Goal: Find specific page/section: Find specific page/section

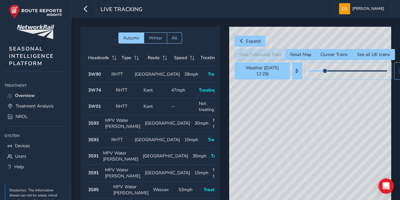
scroll to position [127, 0]
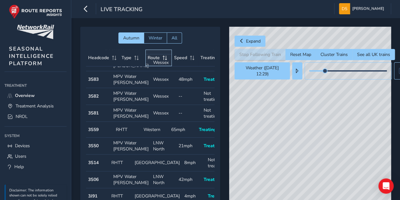
click at [153, 57] on span "Route" at bounding box center [154, 58] width 12 height 6
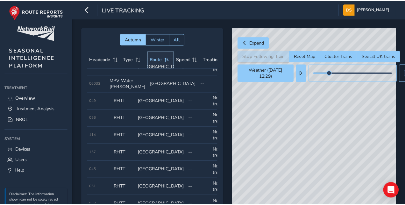
scroll to position [115, 0]
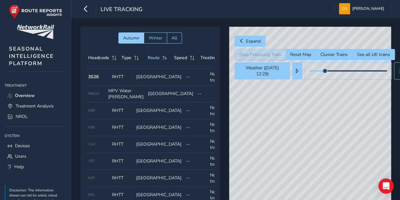
click at [289, 108] on div "© Mapbox © OpenStreetMap Improve this map" at bounding box center [310, 119] width 162 height 185
click at [285, 92] on div "© Mapbox © OpenStreetMap Improve this map" at bounding box center [310, 119] width 162 height 185
click at [301, 77] on button at bounding box center [297, 70] width 10 height 17
click at [51, 105] on span "Treatment Analysis" at bounding box center [35, 106] width 38 height 6
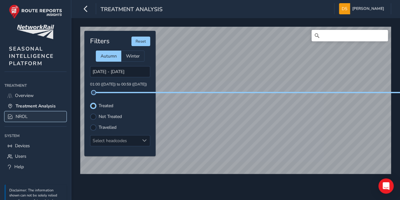
click at [28, 115] on link "NROL" at bounding box center [35, 116] width 62 height 11
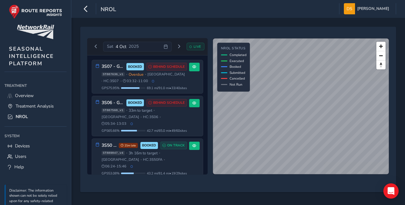
click at [282, 200] on html "NROL [PERSON_NAME] Colour Scheme: Dark Dim Light Logout [DATE] LIVE 3S07 - GBRF…" at bounding box center [202, 102] width 405 height 205
